Goal: Navigation & Orientation: Understand site structure

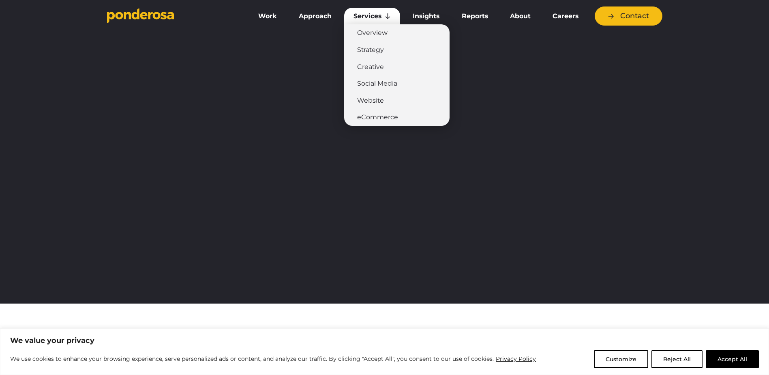
click at [387, 17] on link "Services" at bounding box center [372, 16] width 56 height 17
click at [374, 17] on link "Services" at bounding box center [372, 16] width 56 height 17
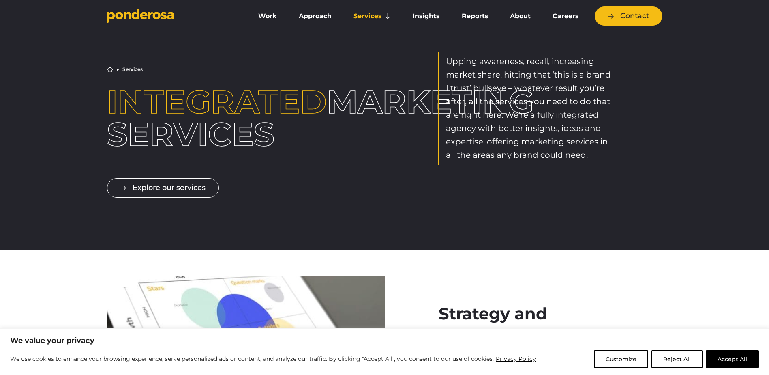
click at [365, 190] on div "Explore our services" at bounding box center [385, 181] width 568 height 32
click at [275, 15] on link "Work" at bounding box center [267, 16] width 37 height 17
